Goal: Task Accomplishment & Management: Use online tool/utility

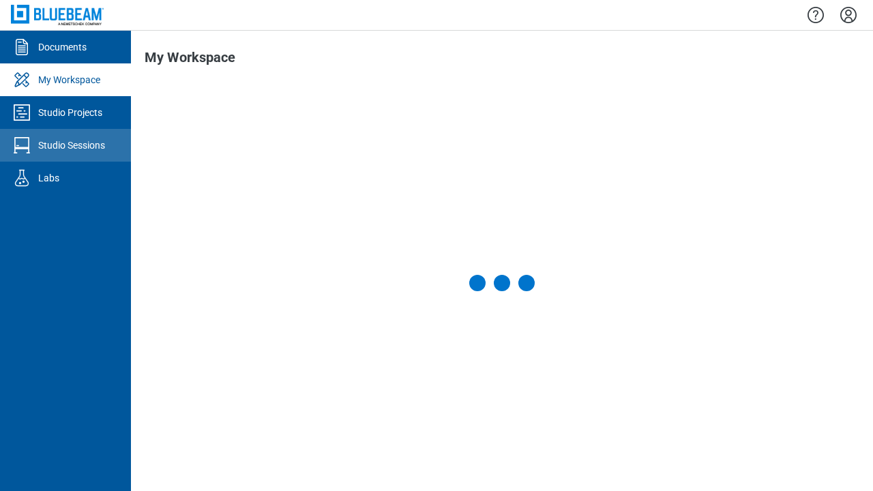
click at [65, 145] on div "Studio Sessions" at bounding box center [71, 146] width 67 height 14
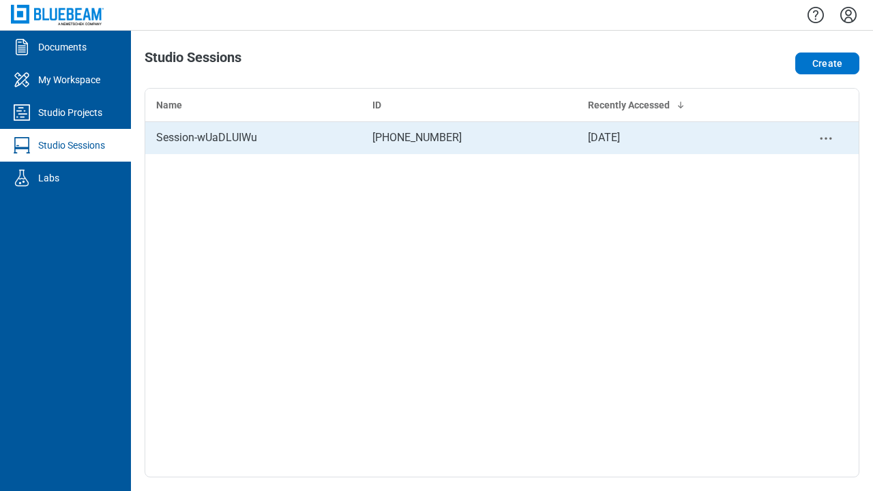
click at [253, 138] on div "Session-wUaDLUIWu" at bounding box center [253, 138] width 194 height 16
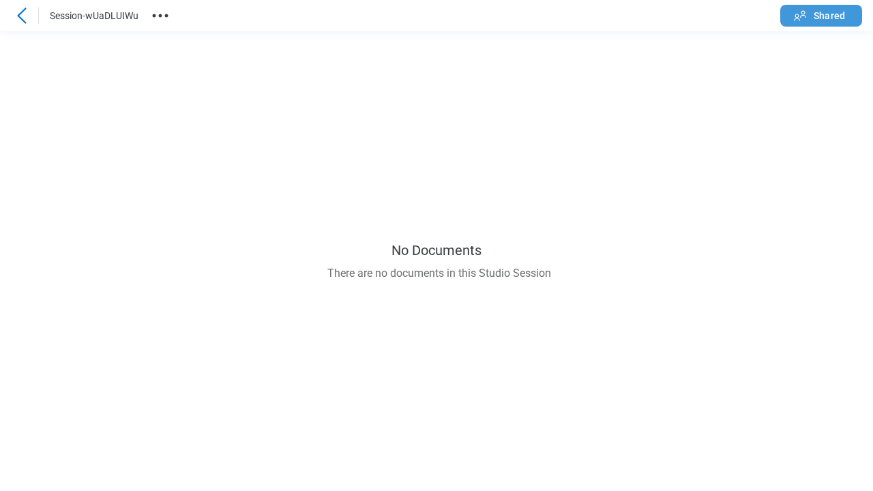
click at [821, 15] on span "Shared" at bounding box center [829, 16] width 31 height 14
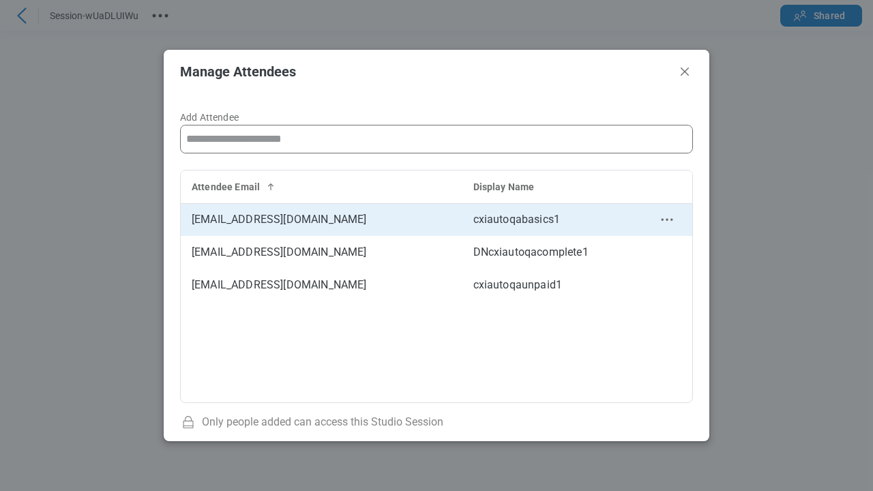
click at [667, 220] on circle "context-menu" at bounding box center [667, 220] width 2 height 2
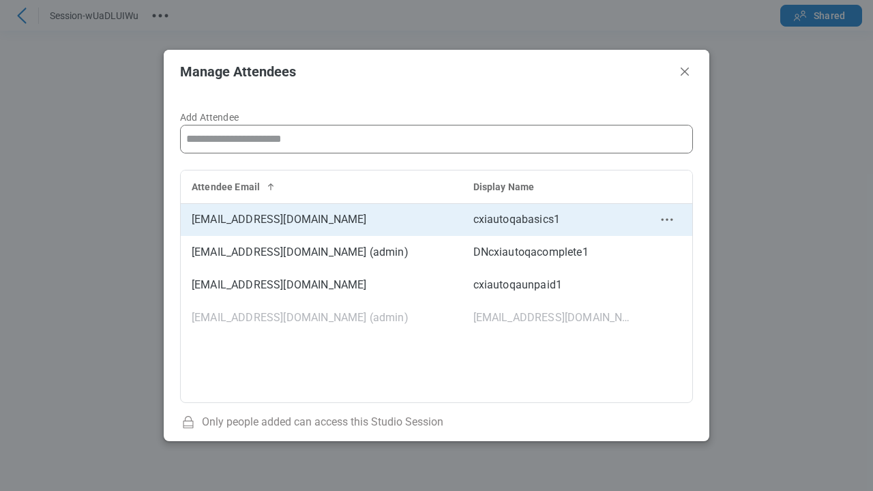
click at [666, 220] on circle "context-menu" at bounding box center [667, 220] width 2 height 2
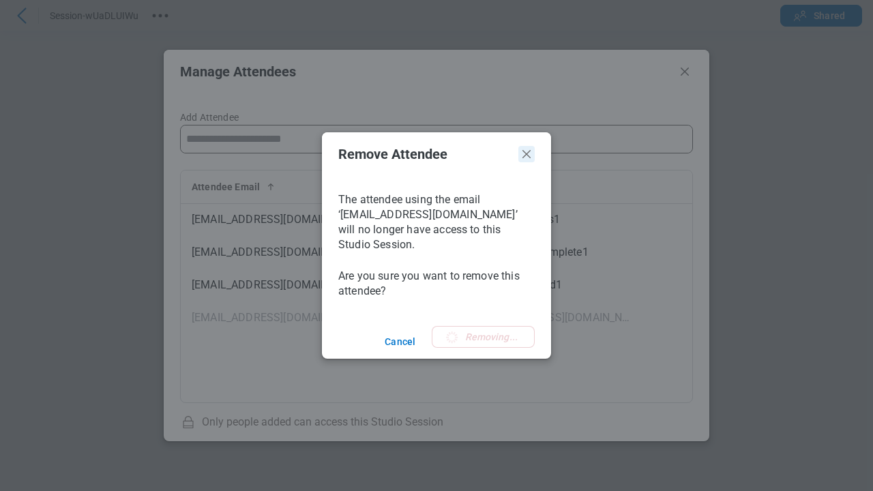
click at [527, 154] on icon "Close" at bounding box center [527, 154] width 8 height 8
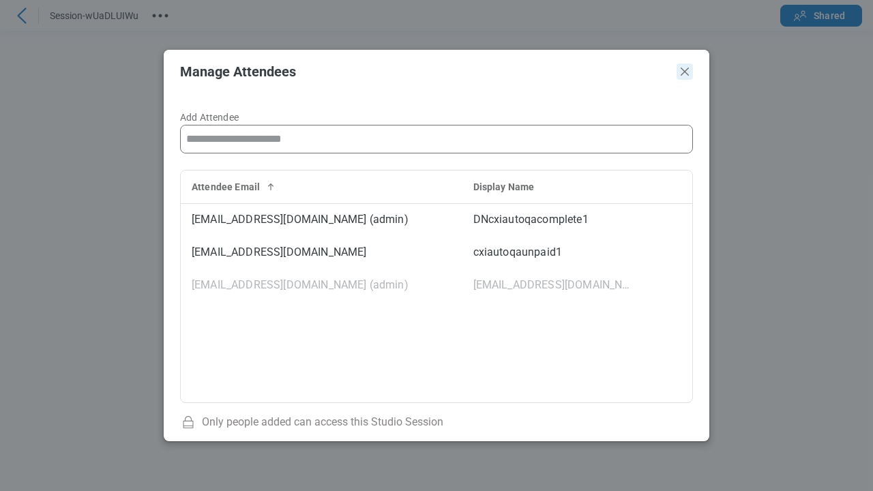
click at [686, 69] on icon "Close" at bounding box center [685, 71] width 16 height 16
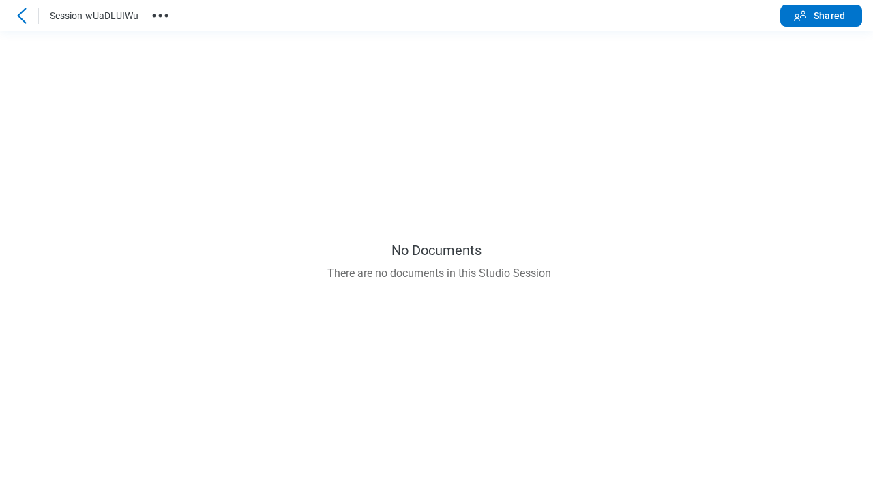
click at [22, 15] on icon at bounding box center [22, 16] width 16 height 16
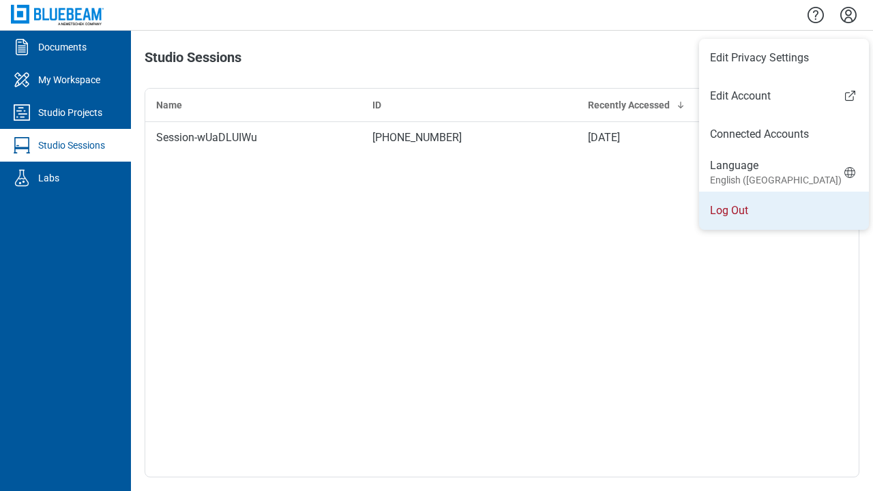
click at [778, 211] on li "Log Out" at bounding box center [784, 211] width 170 height 38
